Goal: Information Seeking & Learning: Learn about a topic

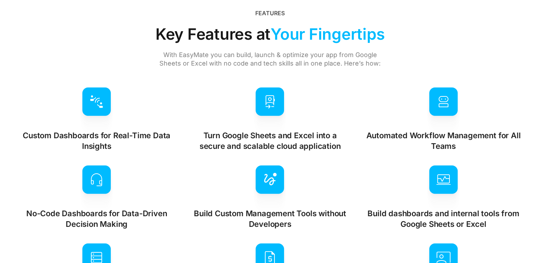
scroll to position [1852, 0]
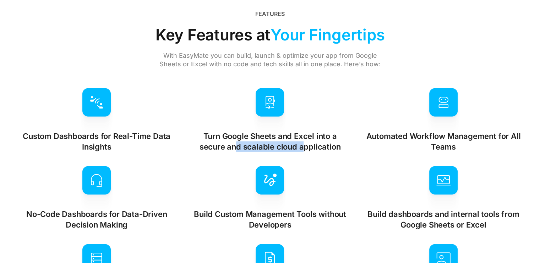
drag, startPoint x: 234, startPoint y: 152, endPoint x: 301, endPoint y: 153, distance: 66.7
click at [301, 153] on div "Custom Dashboards for Real-Time Data Insights No tech jargon. No coding. Just s…" at bounding box center [270, 198] width 506 height 220
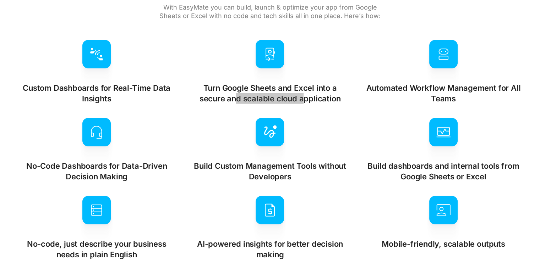
scroll to position [1899, 0]
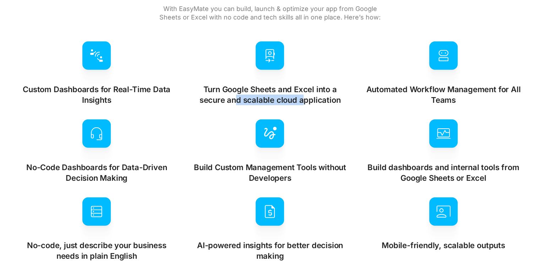
click at [254, 109] on div "Custom Dashboards for Real-Time Data Insights No tech jargon. No coding. Just s…" at bounding box center [270, 152] width 506 height 220
drag, startPoint x: 223, startPoint y: 111, endPoint x: 272, endPoint y: 112, distance: 49.0
click at [272, 112] on div "Custom Dashboards for Real-Time Data Insights No tech jargon. No coding. Just s…" at bounding box center [270, 152] width 506 height 220
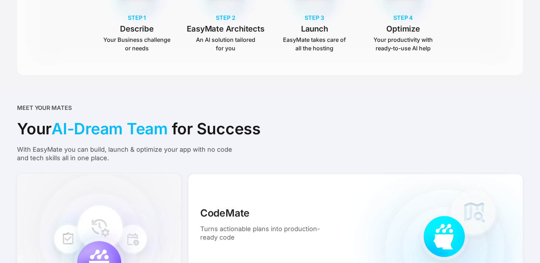
scroll to position [447, 0]
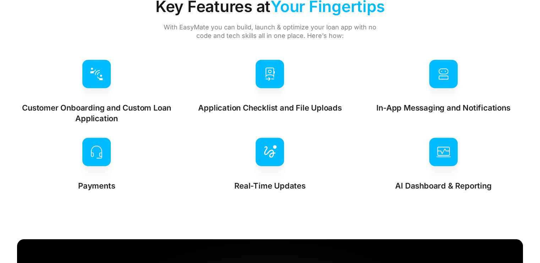
scroll to position [1872, 0]
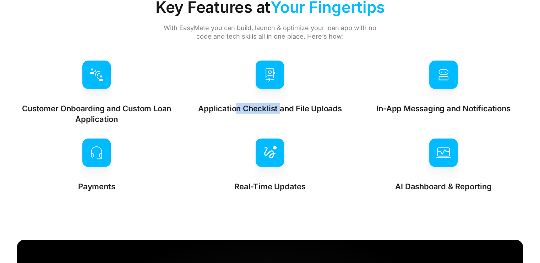
drag, startPoint x: 238, startPoint y: 114, endPoint x: 277, endPoint y: 117, distance: 39.2
click at [277, 117] on div "Application Checklist and File Uploads Define a checklist of action items or su…" at bounding box center [269, 93] width 159 height 64
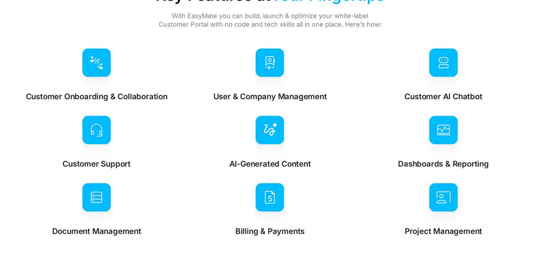
scroll to position [1982, 0]
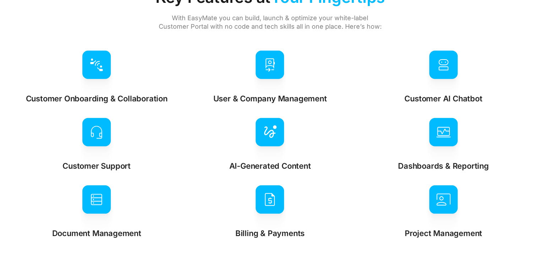
click at [466, 21] on div "Features Key Features at Your Fingertips With EasyMate you can build, launch & …" at bounding box center [270, 105] width 506 height 267
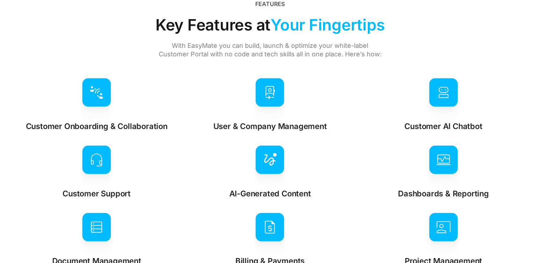
scroll to position [2121, 0]
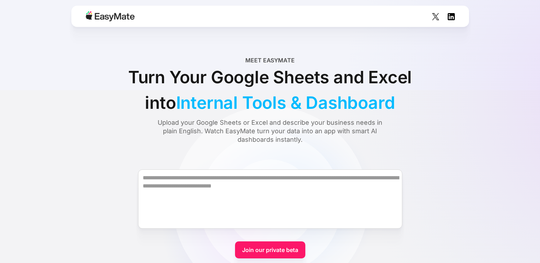
scroll to position [1899, 0]
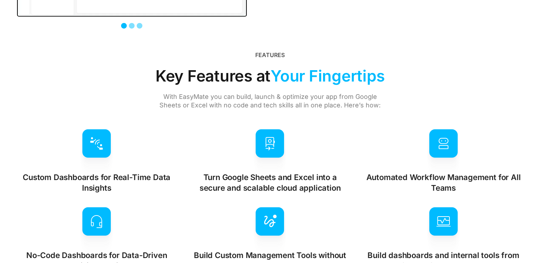
scroll to position [1813, 0]
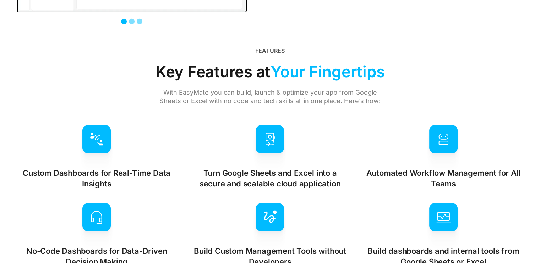
scroll to position [1813, 0]
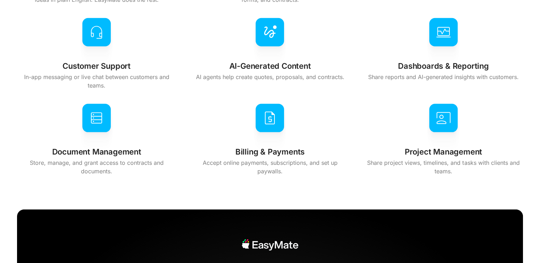
scroll to position [2100, 0]
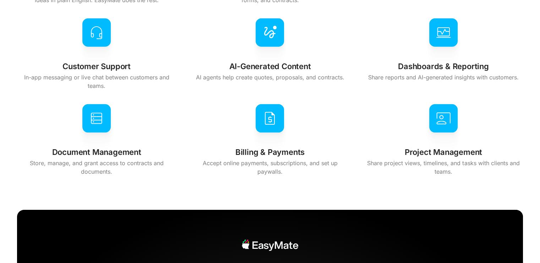
click at [247, 75] on p "AI agents help create quotes, proposals, and contracts." at bounding box center [270, 77] width 148 height 9
click at [323, 113] on div "Billing & Payments Accept online payments, subscriptions, and set up paywalls." at bounding box center [269, 140] width 159 height 72
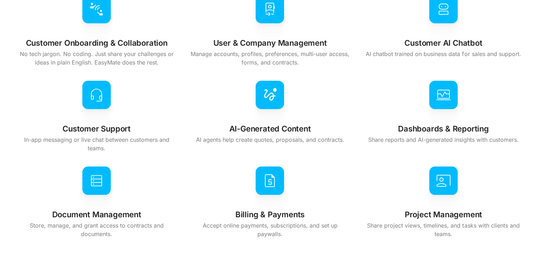
scroll to position [2037, 0]
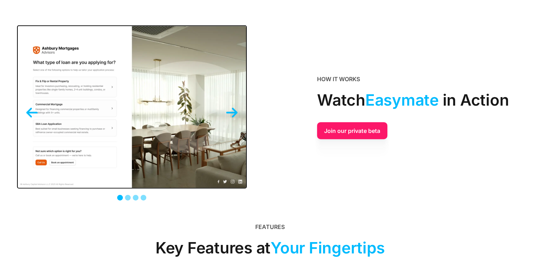
scroll to position [1627, 0]
